Goal: Information Seeking & Learning: Understand process/instructions

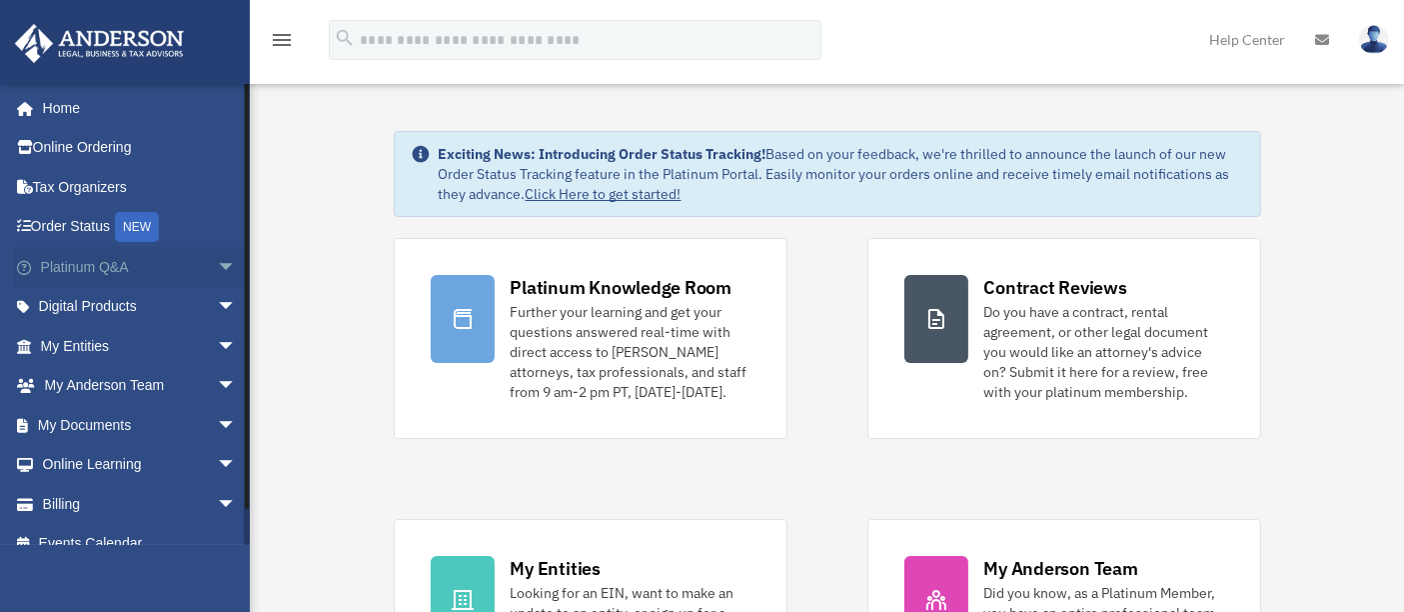
click at [217, 261] on span "arrow_drop_down" at bounding box center [237, 267] width 40 height 41
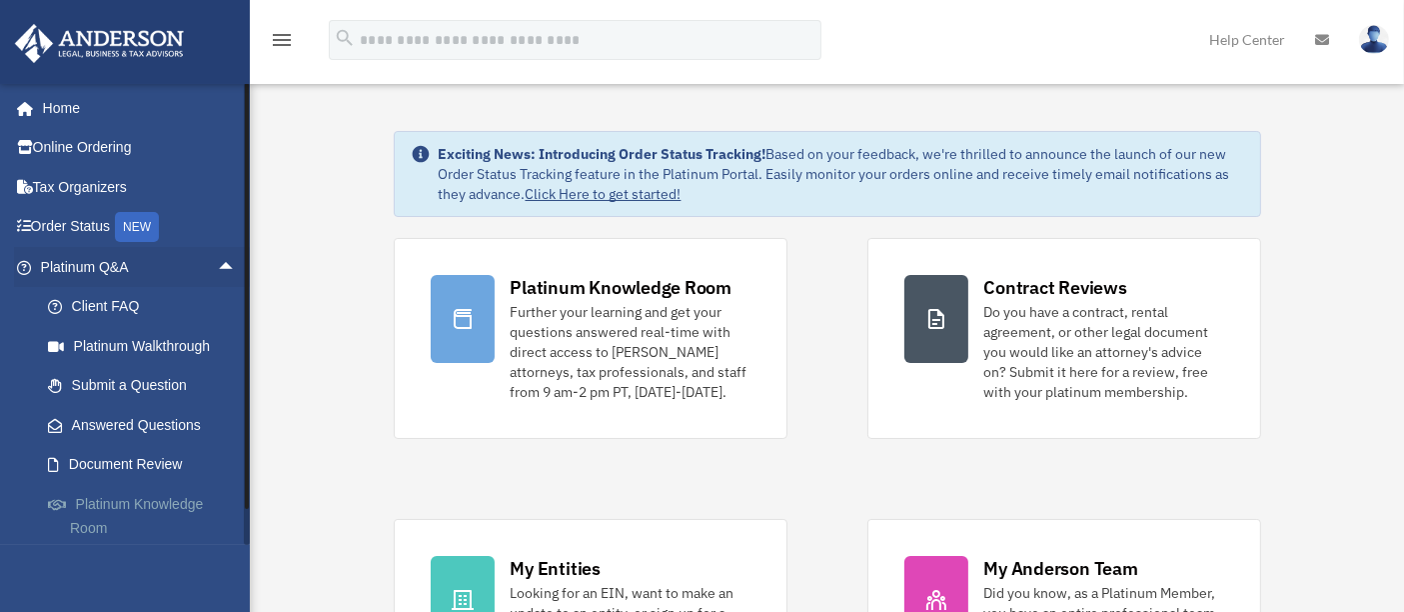
click at [133, 508] on link "Platinum Knowledge Room" at bounding box center [147, 516] width 239 height 64
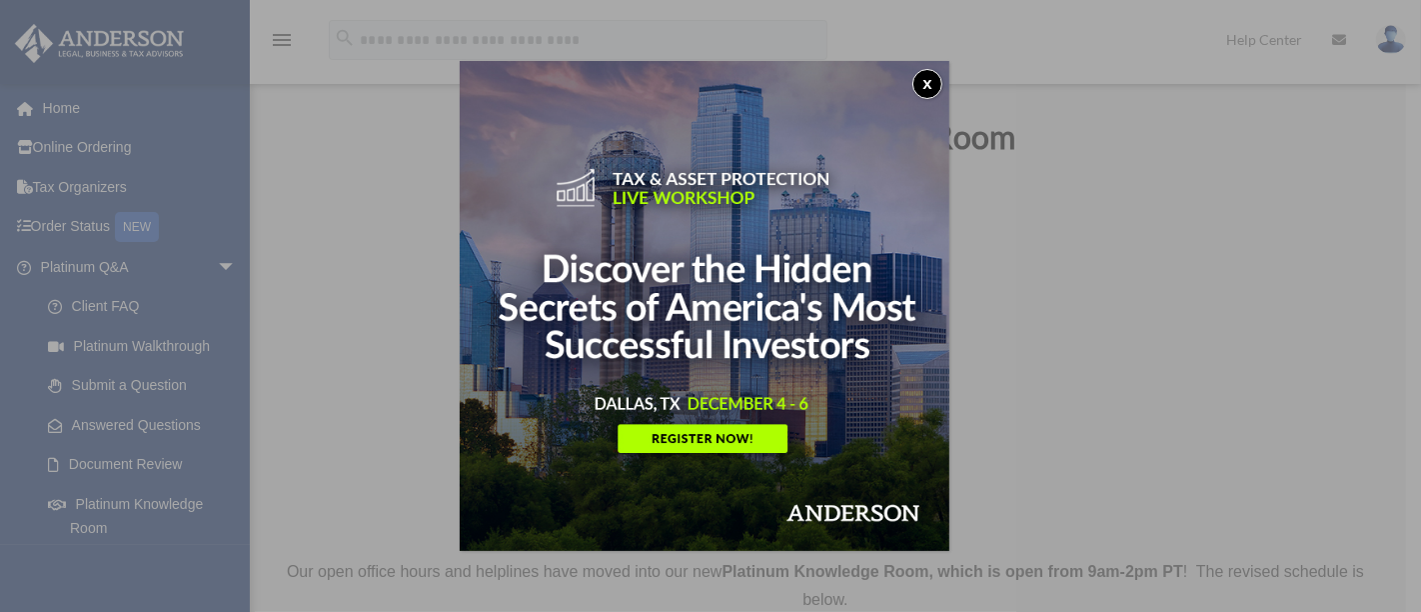
click at [933, 92] on button "x" at bounding box center [927, 84] width 30 height 30
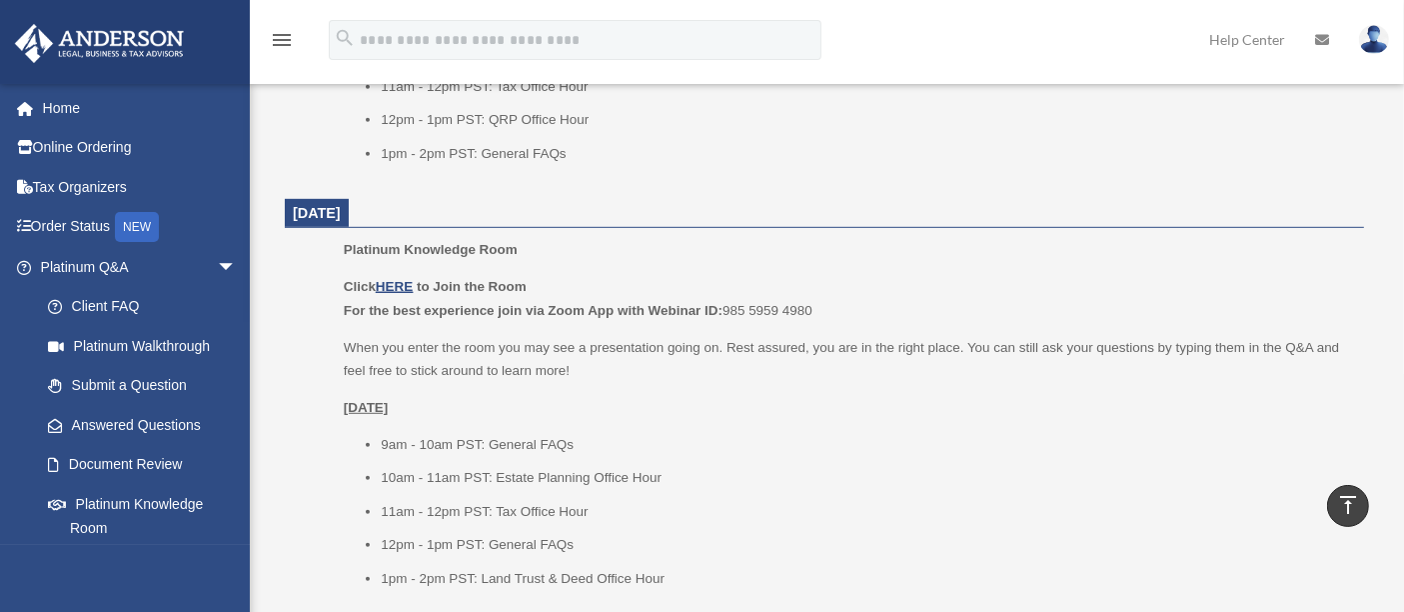
scroll to position [1159, 0]
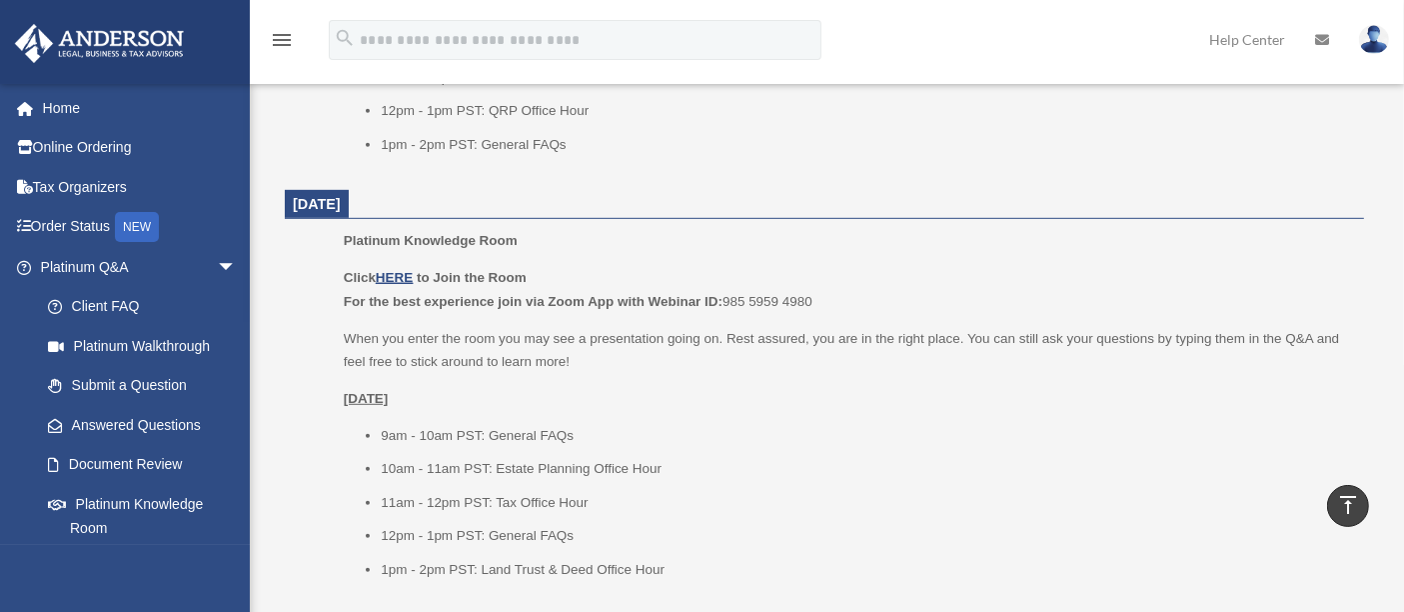
drag, startPoint x: 405, startPoint y: 274, endPoint x: 1207, endPoint y: 356, distance: 806.7
click at [1207, 356] on p "When you enter the room you may see a presentation going on. Rest assured, you …" at bounding box center [847, 350] width 1006 height 47
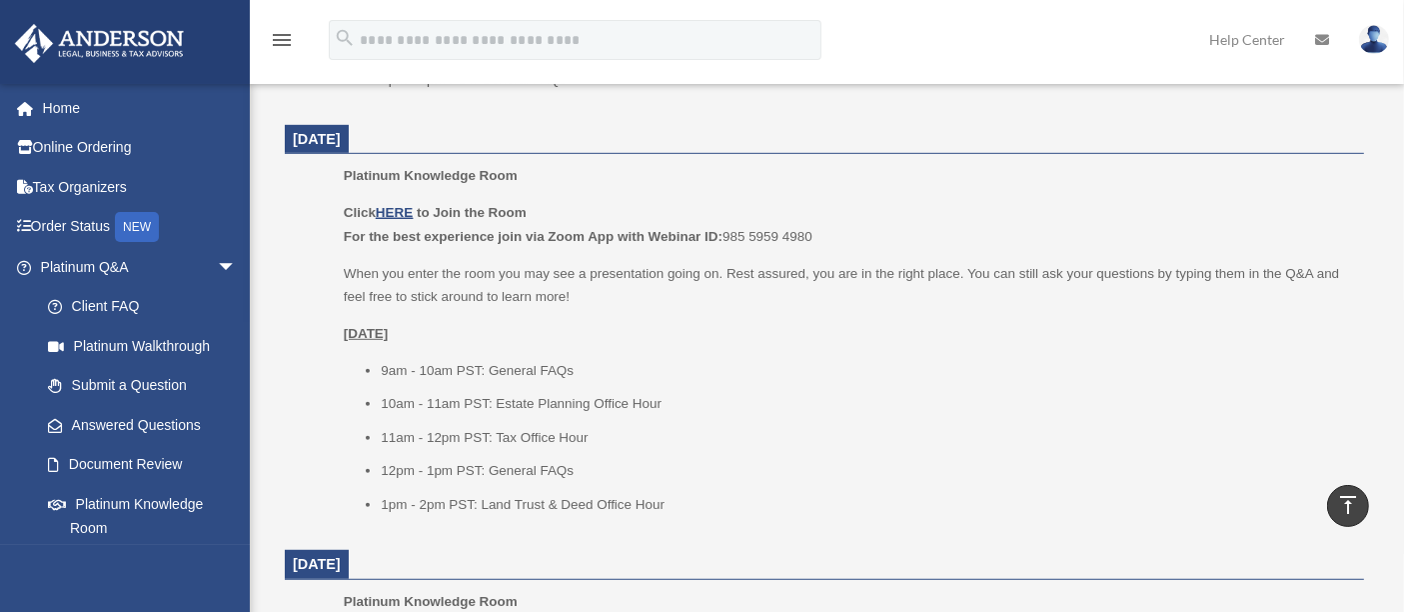
scroll to position [1207, 0]
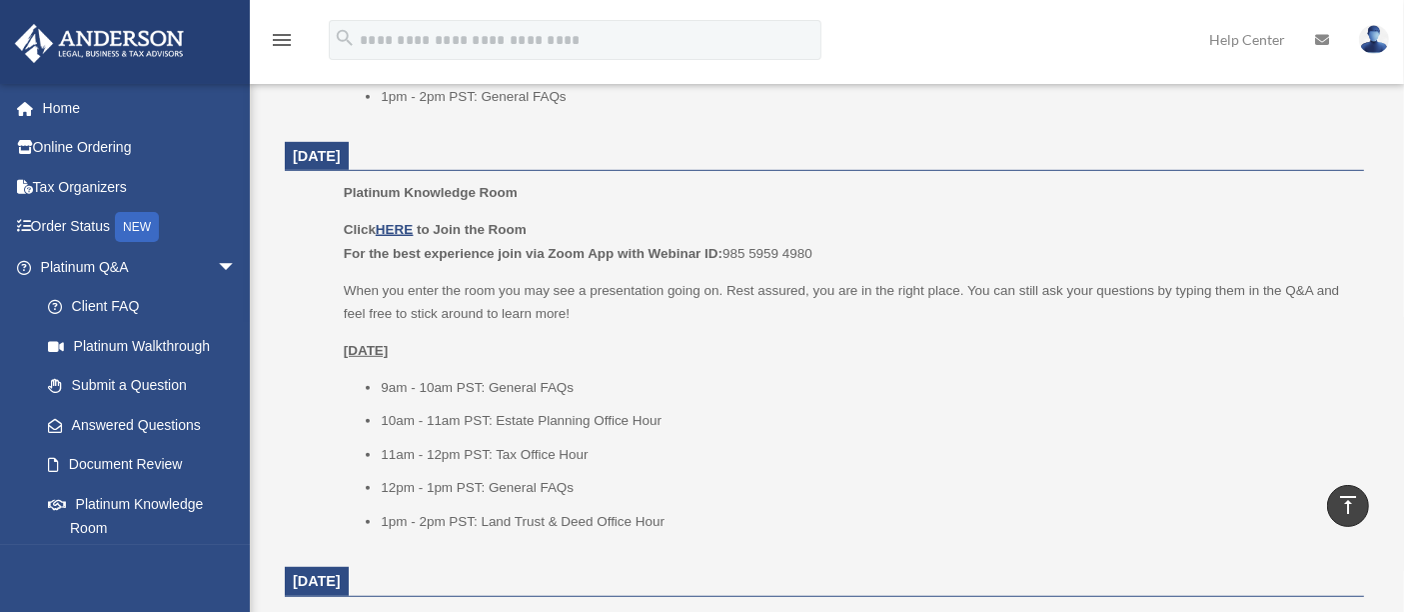
click at [1070, 354] on p "Monday, October 6" at bounding box center [847, 351] width 1006 height 24
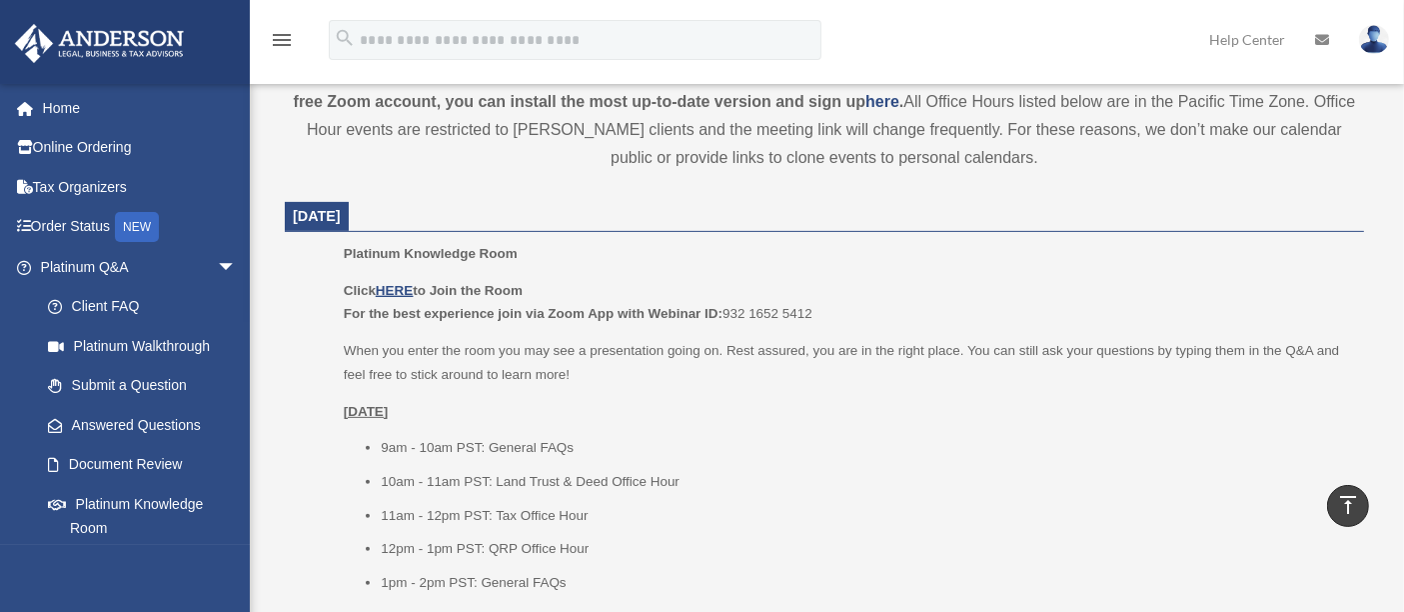
scroll to position [740, 0]
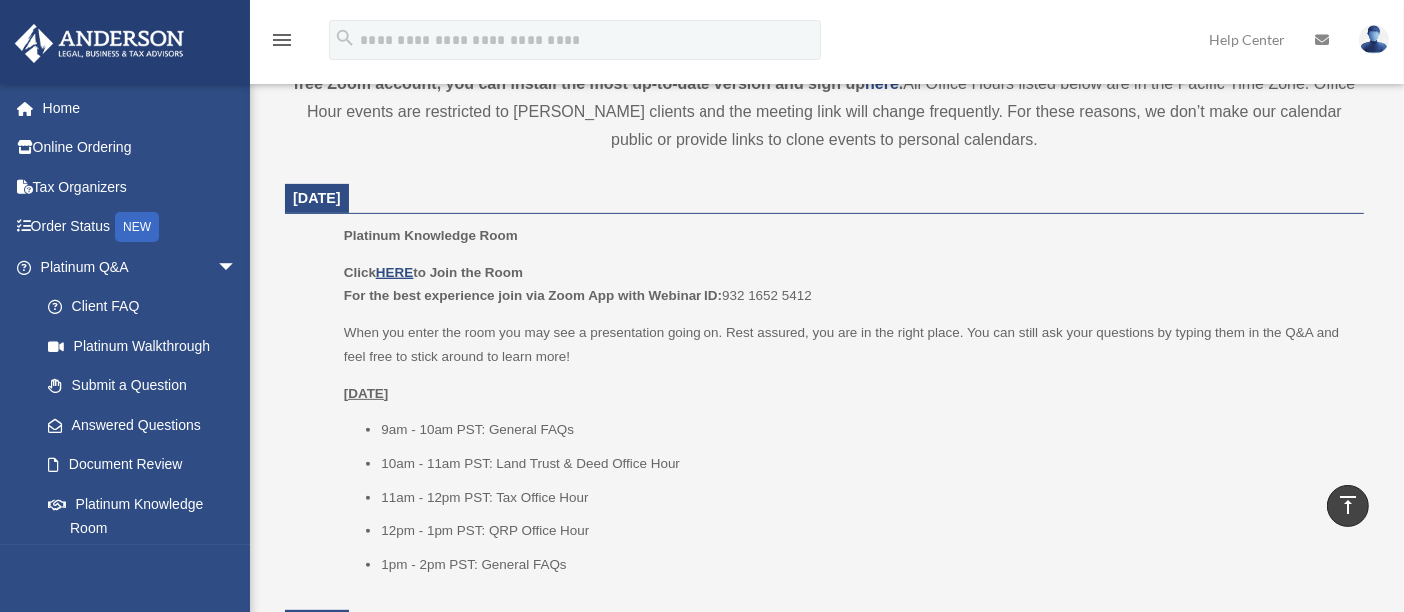
click at [384, 261] on p "Click HERE to Join the Room For the best experience join via Zoom App with Webi…" at bounding box center [847, 284] width 1006 height 47
click at [392, 265] on u "HERE" at bounding box center [394, 272] width 37 height 15
